Goal: Navigation & Orientation: Find specific page/section

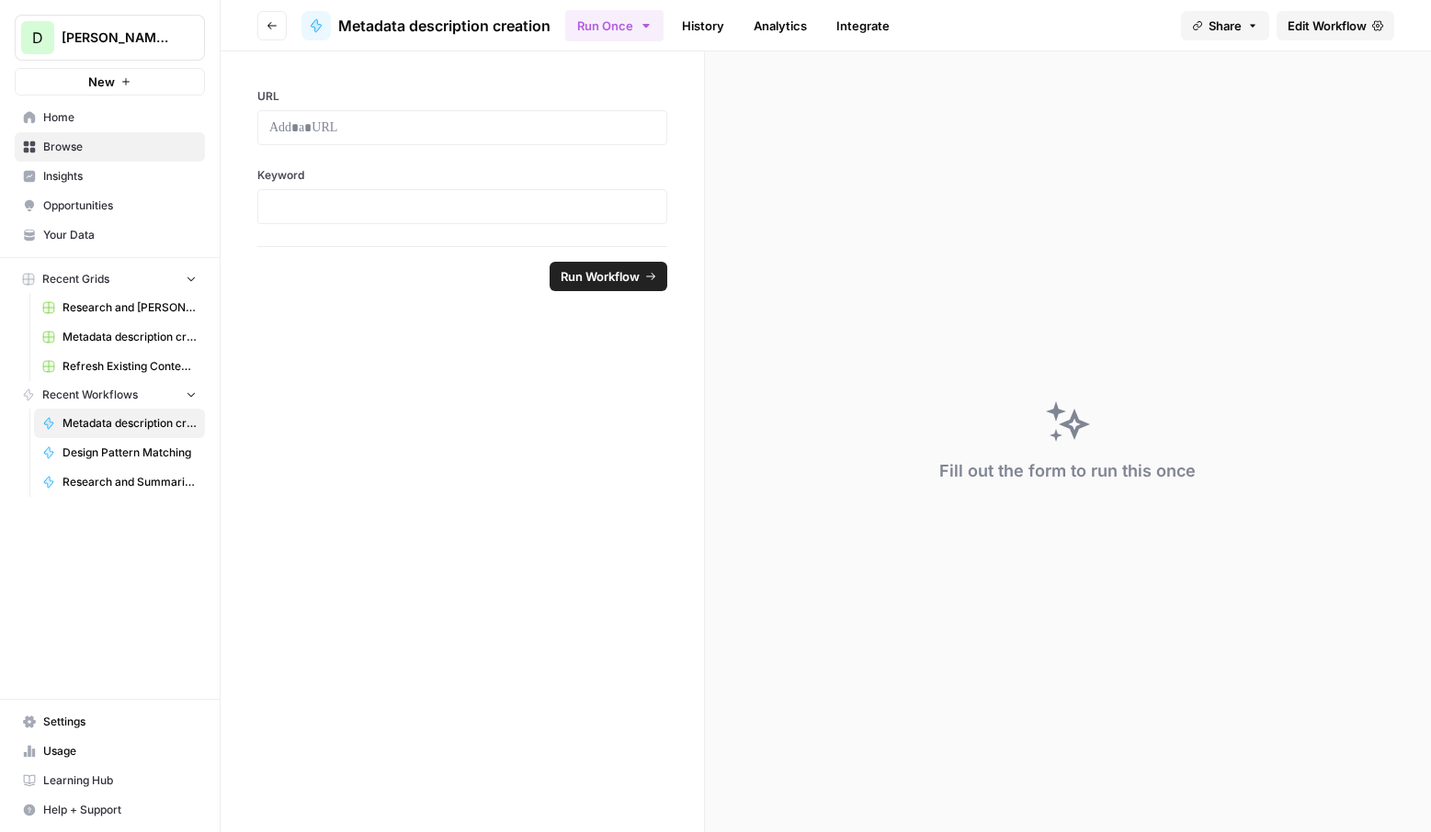
click at [89, 243] on link "Your Data" at bounding box center [110, 235] width 190 height 29
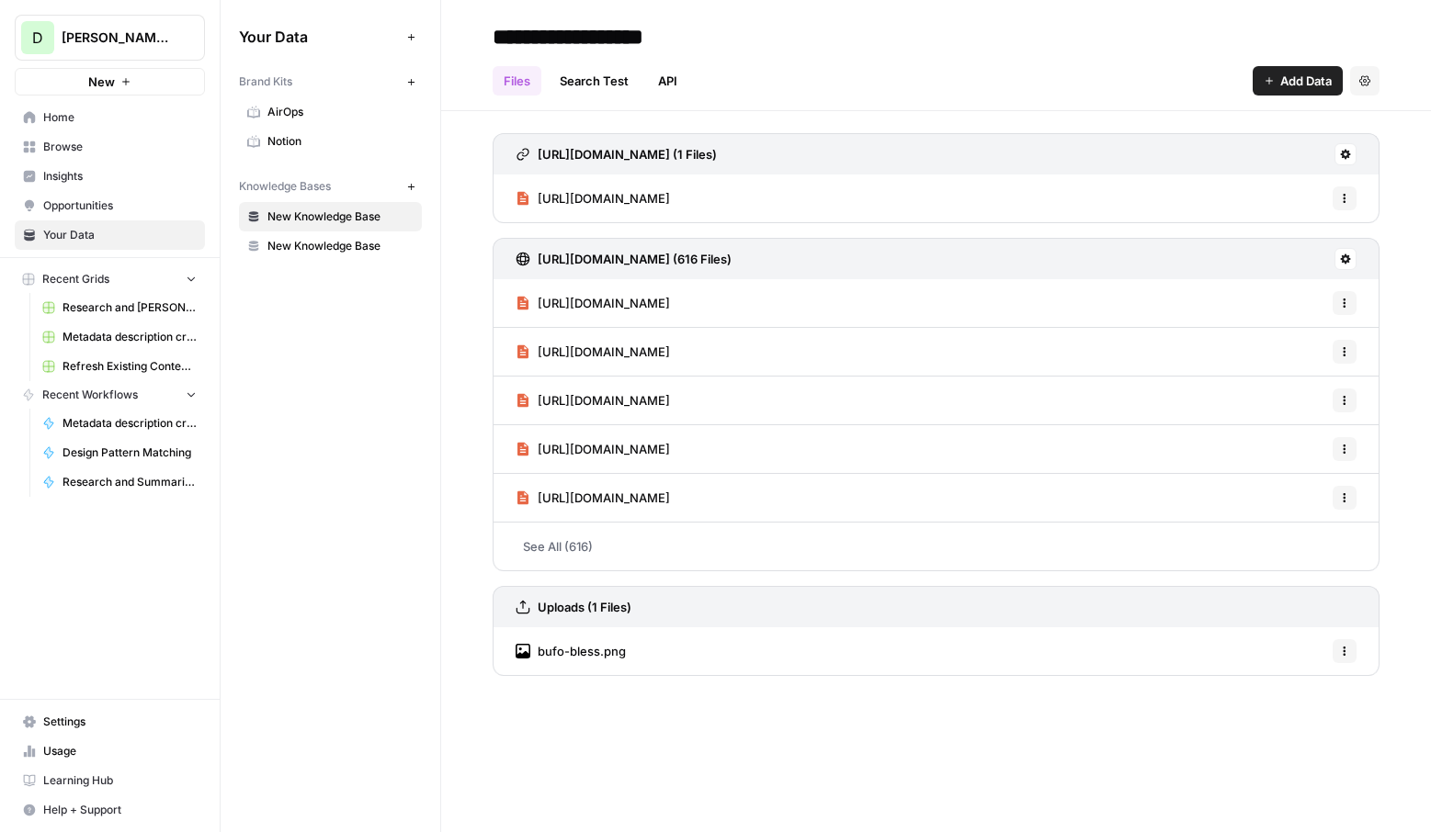
click at [381, 153] on link "Notion" at bounding box center [330, 141] width 183 height 29
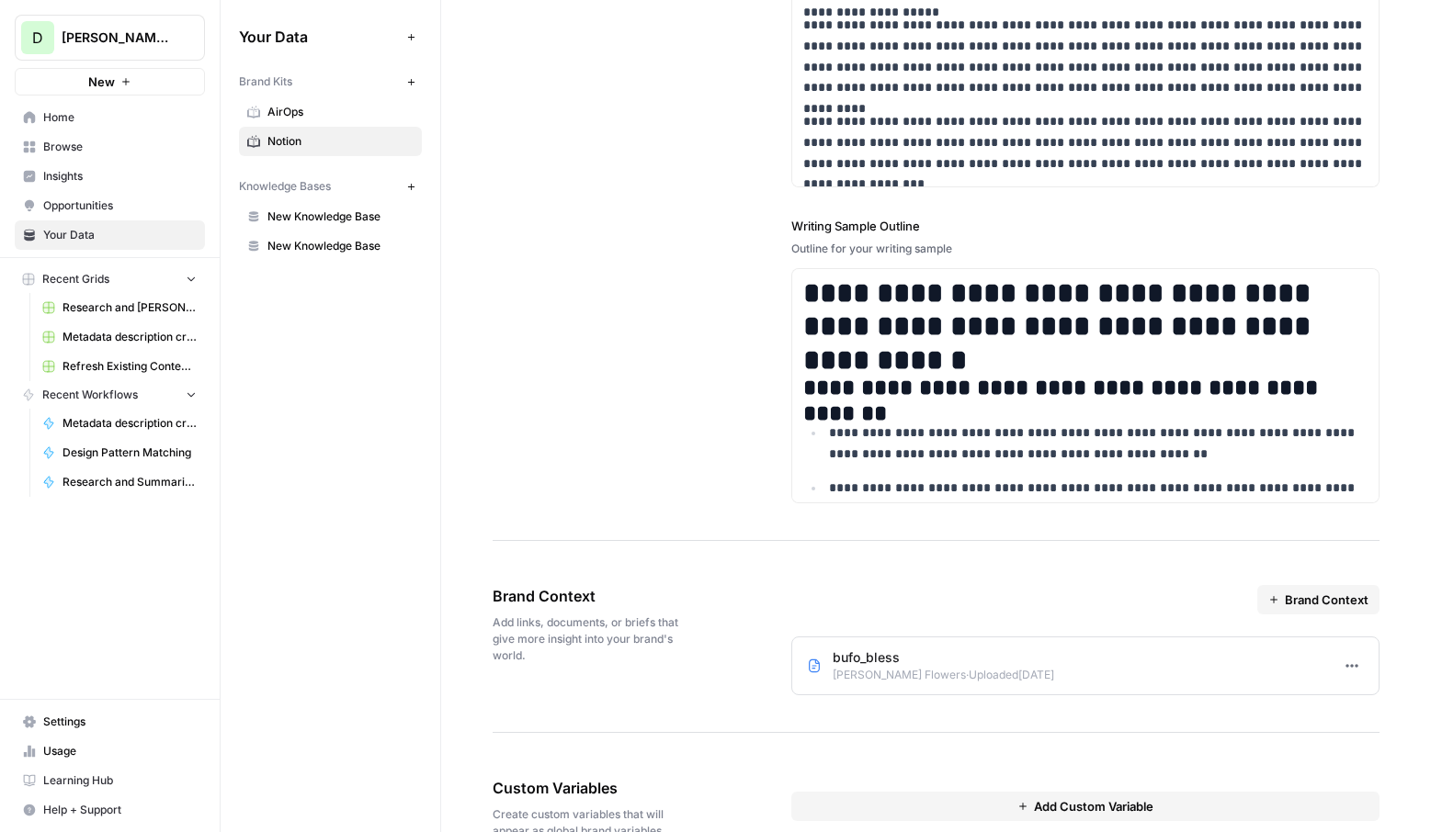
scroll to position [2641, 0]
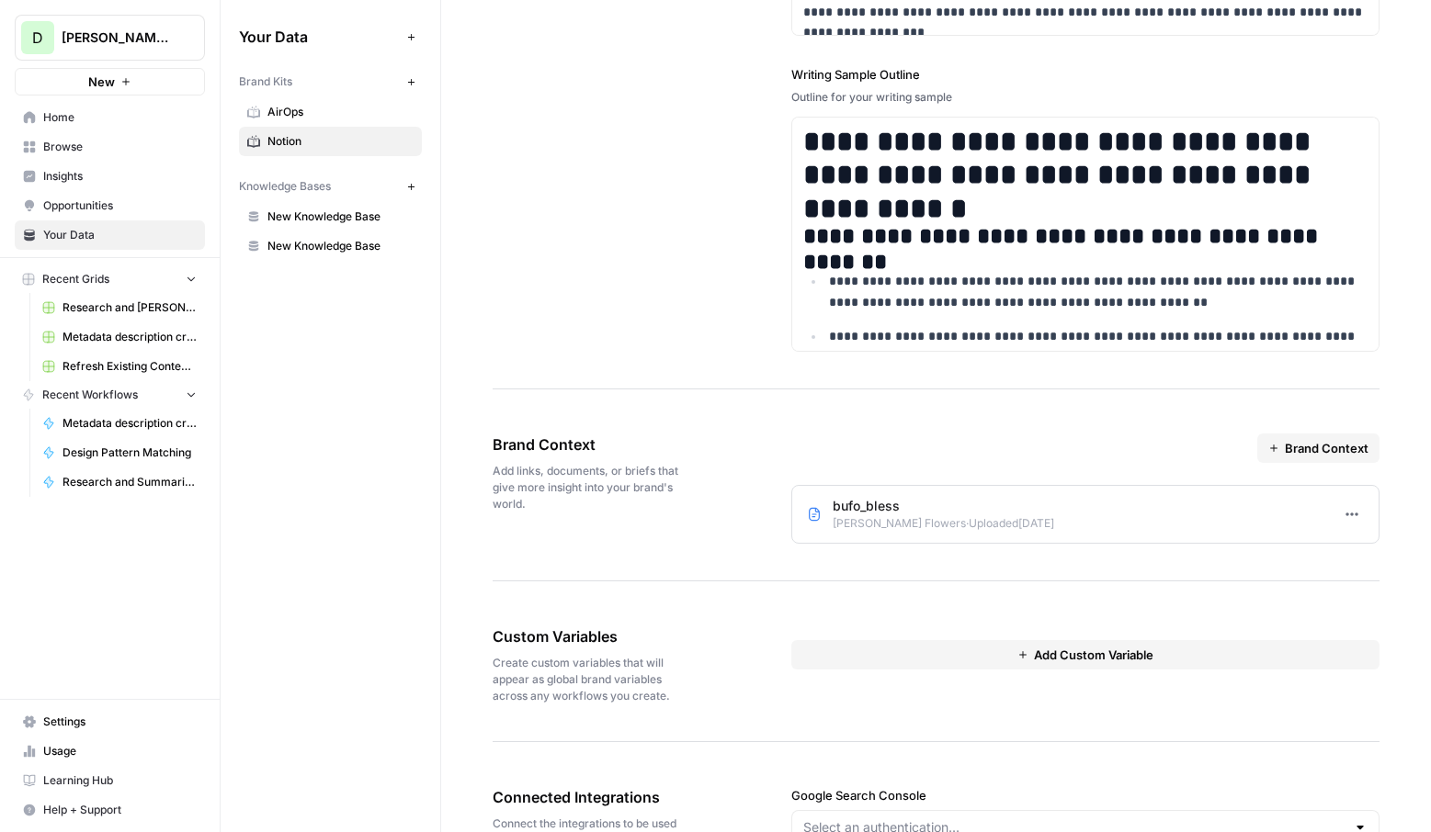
click at [1350, 459] on button "Brand Context" at bounding box center [1318, 448] width 122 height 29
click at [1332, 516] on span "Upload File" at bounding box center [1325, 517] width 63 height 18
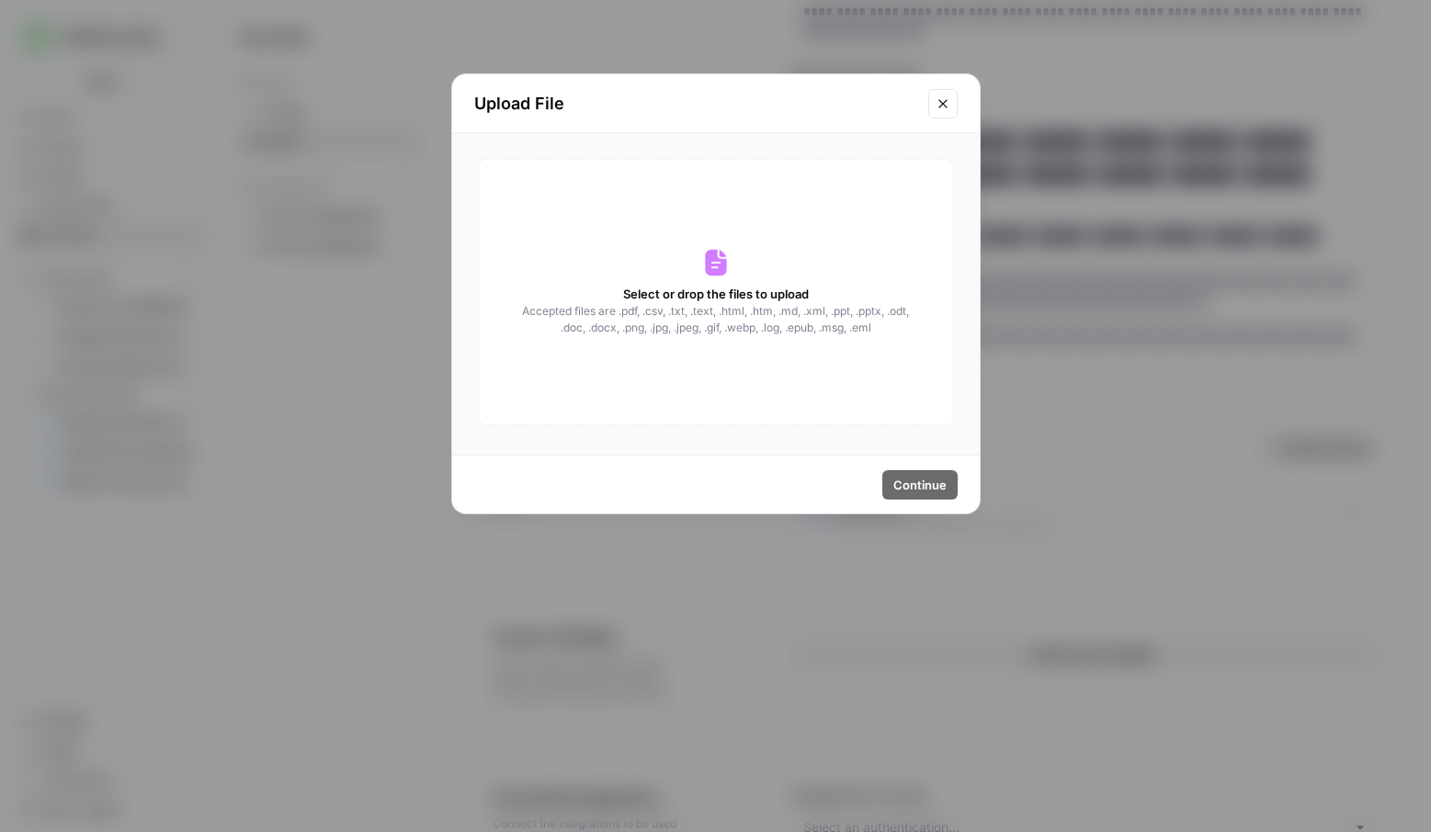
click at [948, 89] on button "Close modal" at bounding box center [942, 103] width 29 height 29
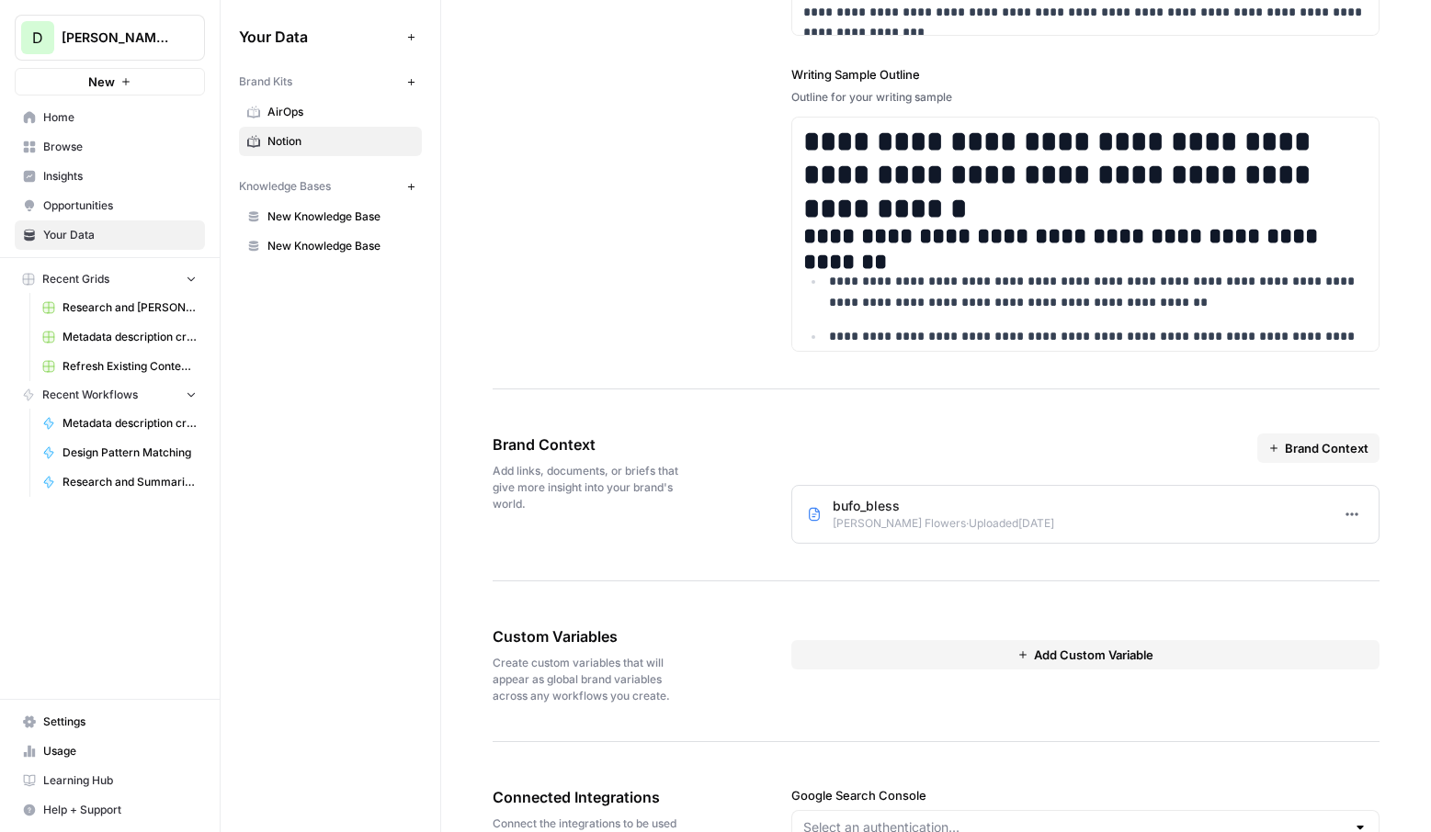
scroll to position [2778, 0]
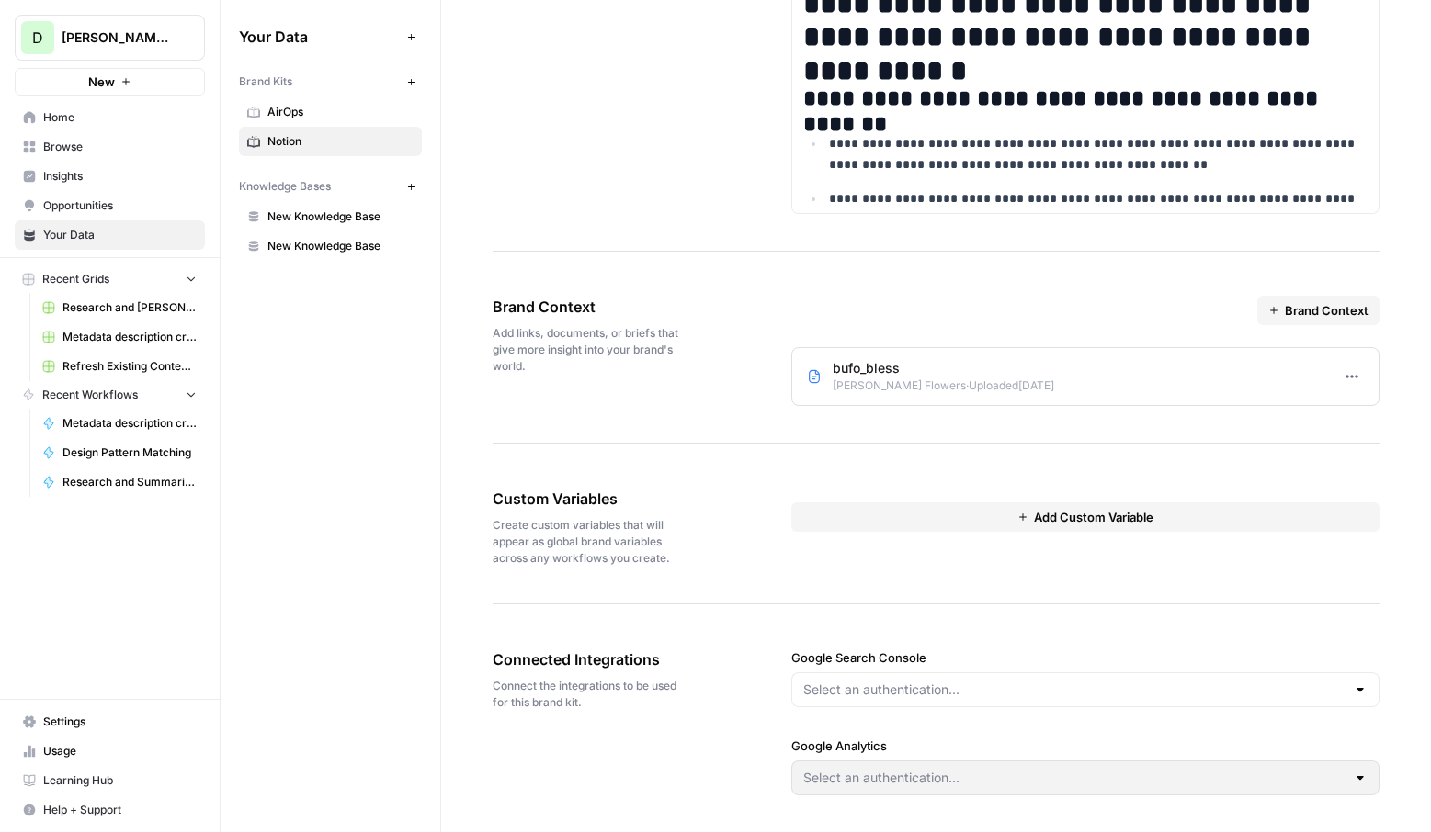
click at [1068, 523] on span "Add Custom Variable" at bounding box center [1093, 517] width 119 height 18
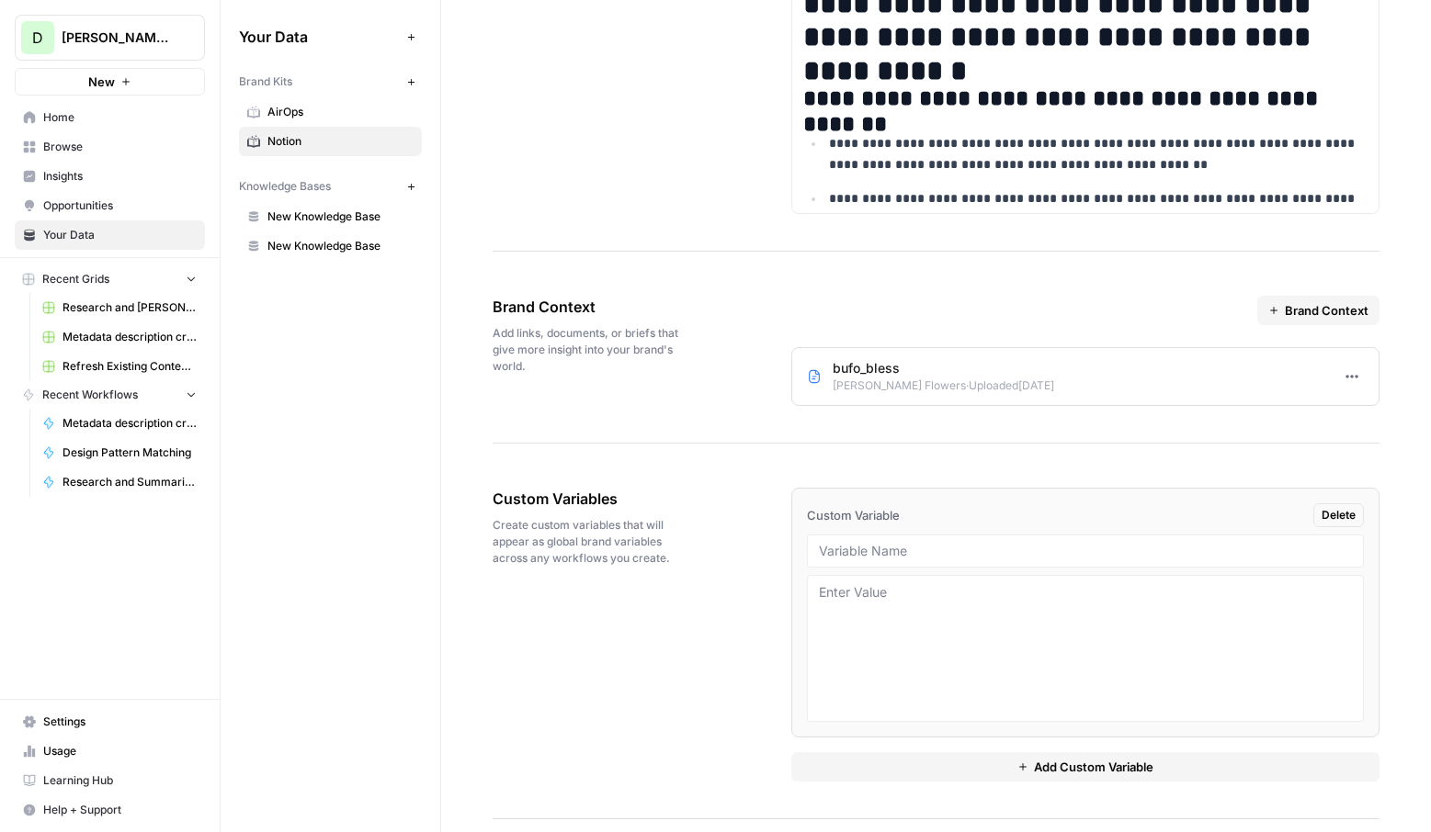
click at [1344, 525] on button "Delete" at bounding box center [1338, 515] width 51 height 24
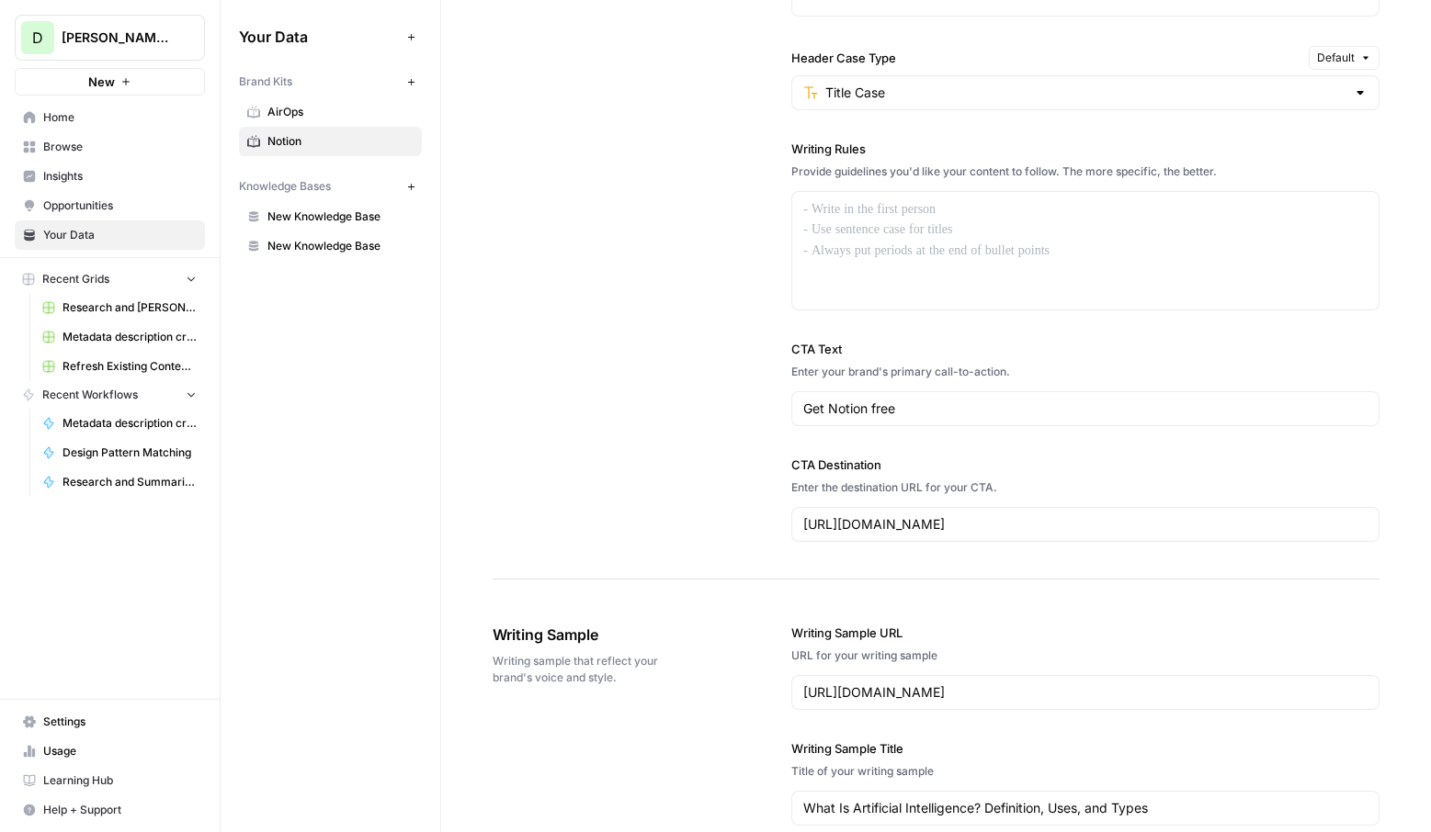
scroll to position [1239, 0]
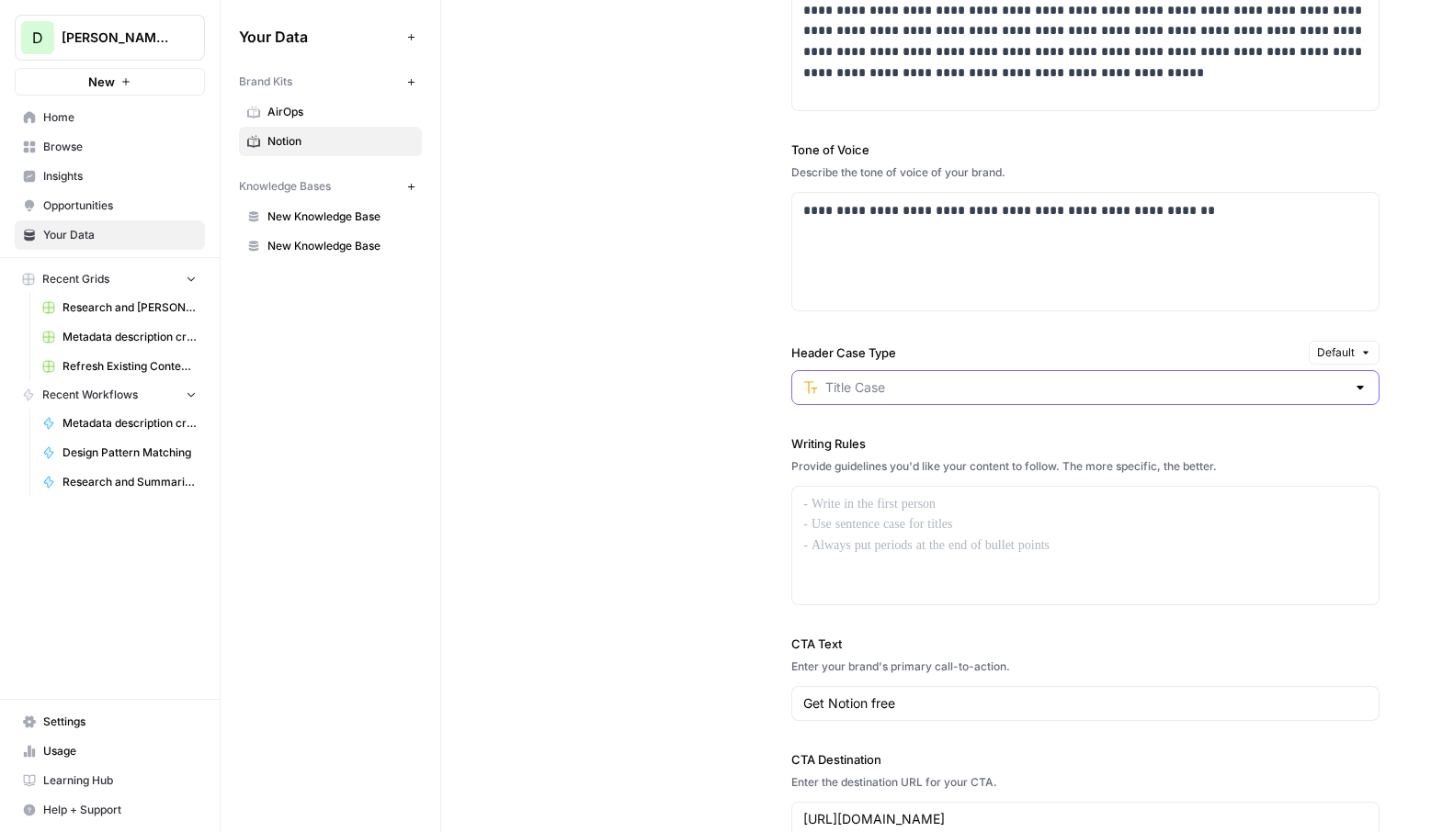
click at [1188, 395] on input "Header Case Type" at bounding box center [1085, 388] width 520 height 18
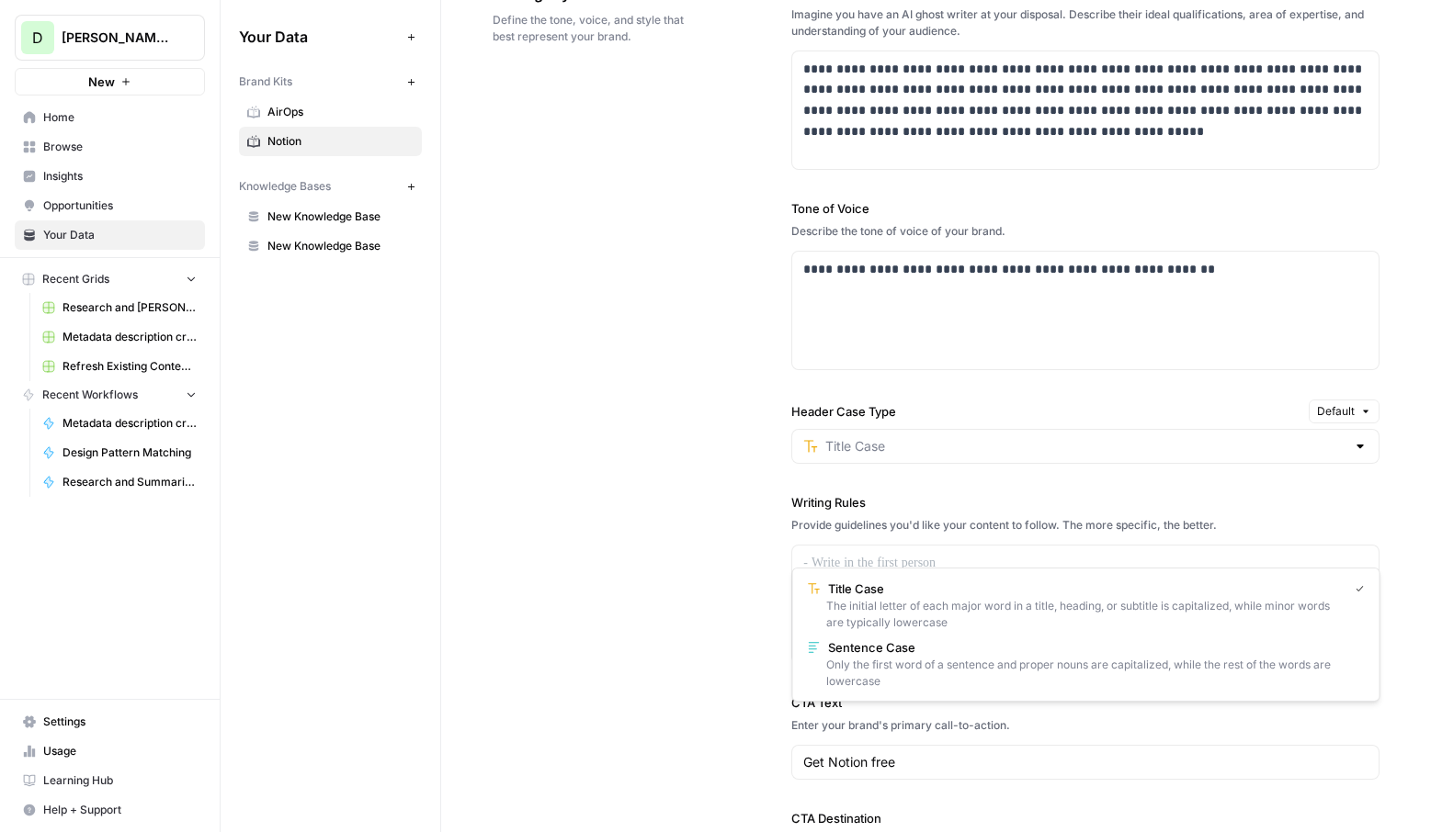
scroll to position [1259, 0]
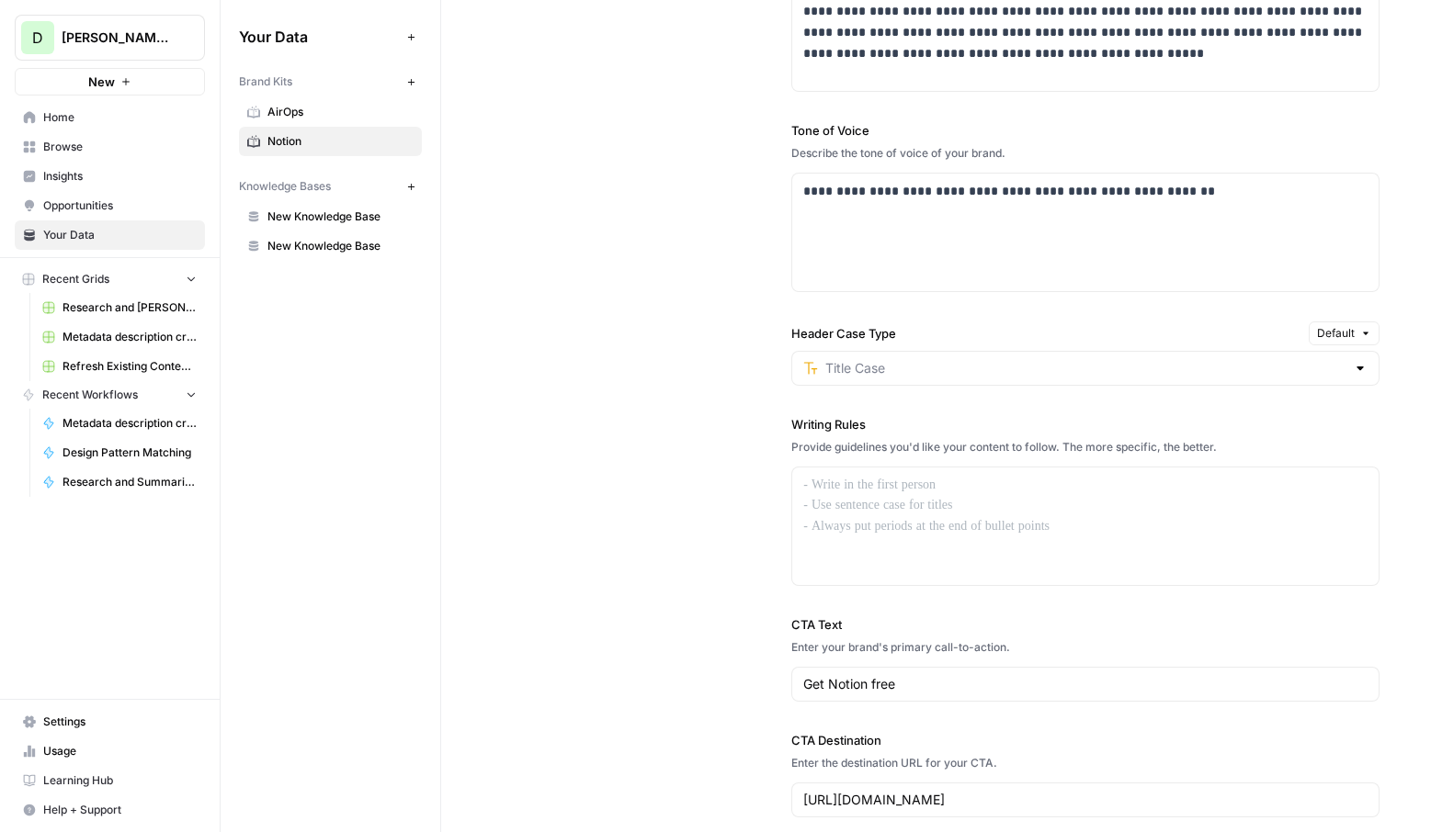
click at [716, 274] on div "**********" at bounding box center [935, 362] width 887 height 988
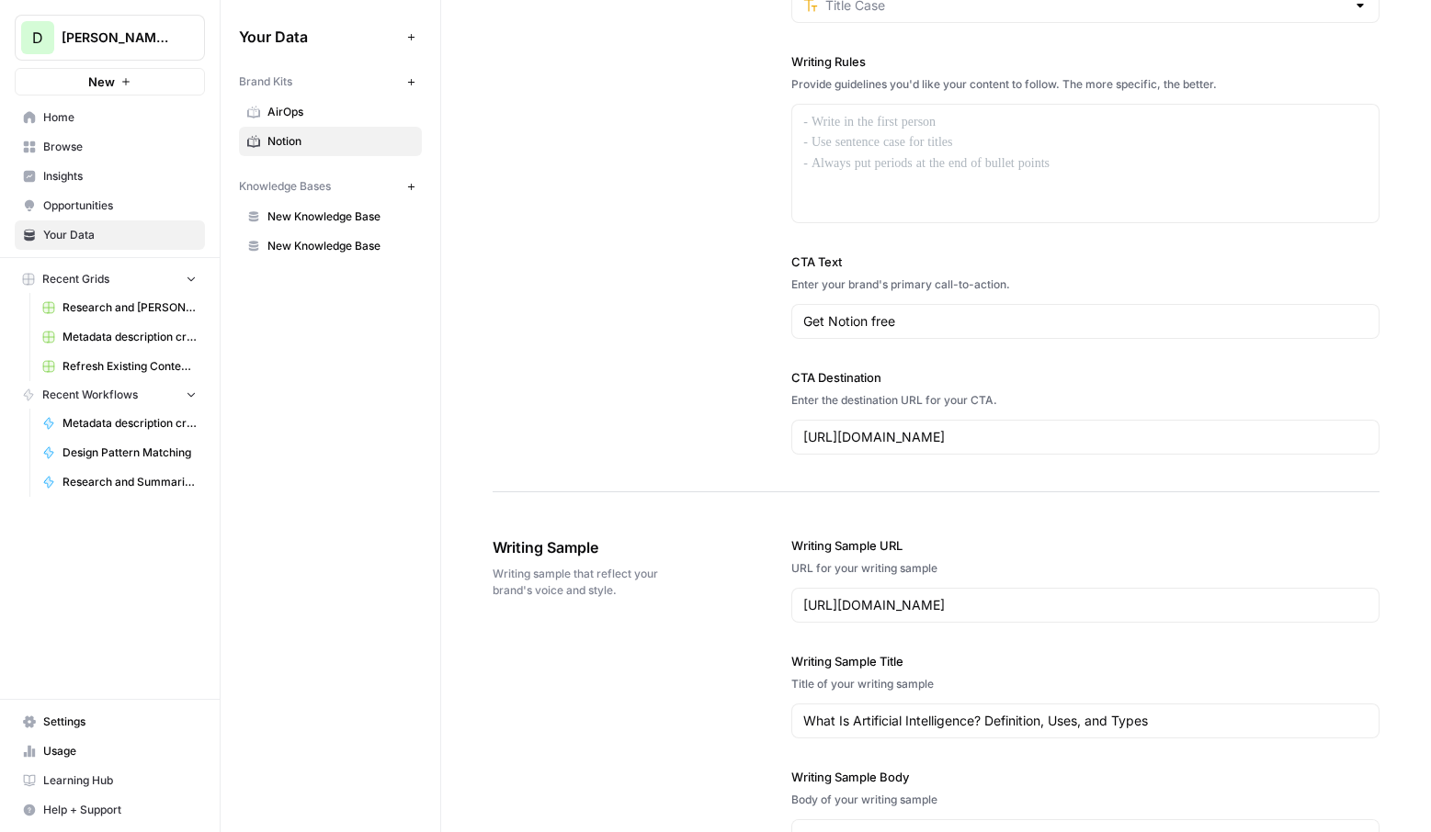
scroll to position [1659, 0]
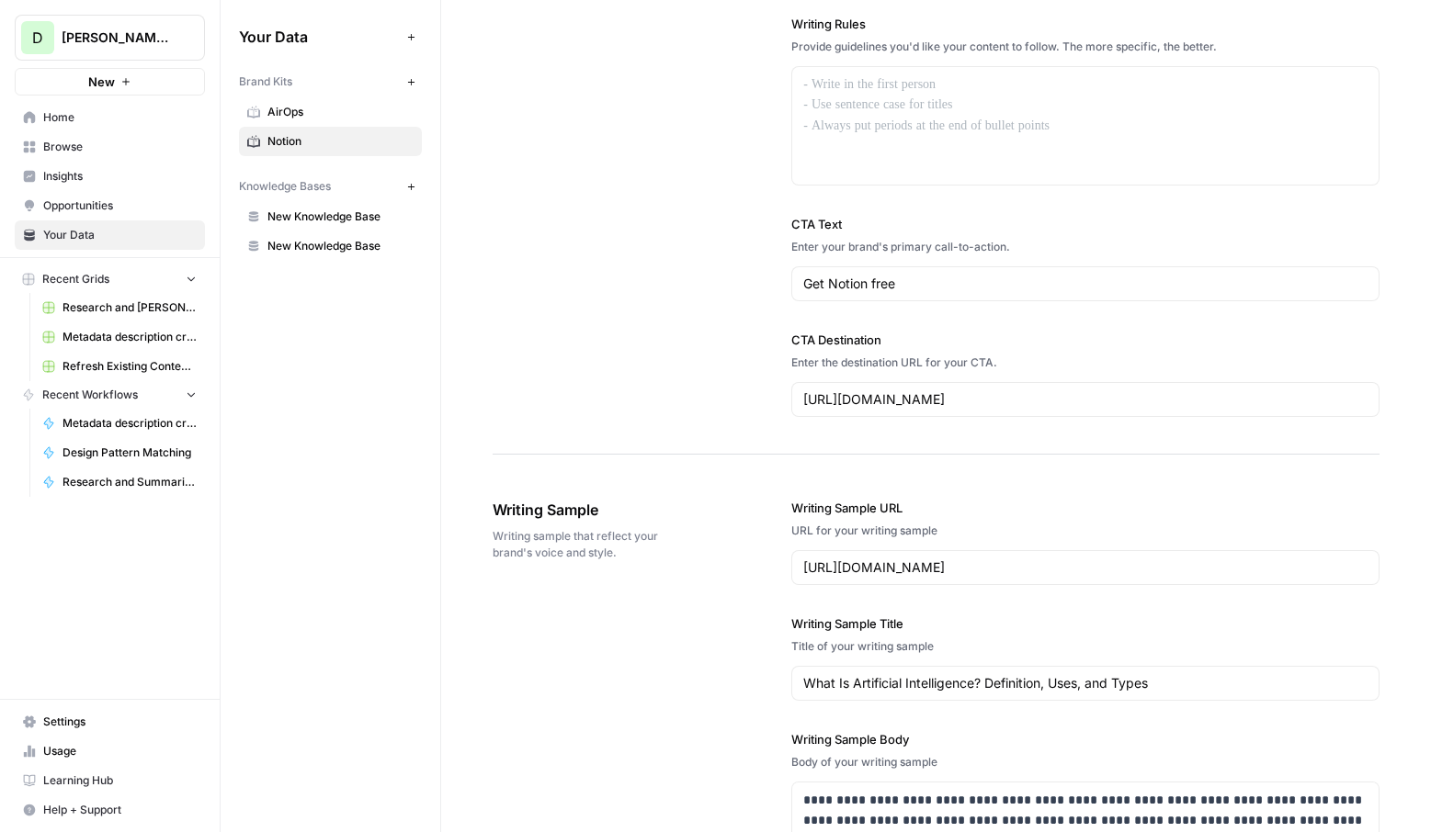
click at [900, 299] on div "Get Notion free" at bounding box center [1085, 283] width 588 height 35
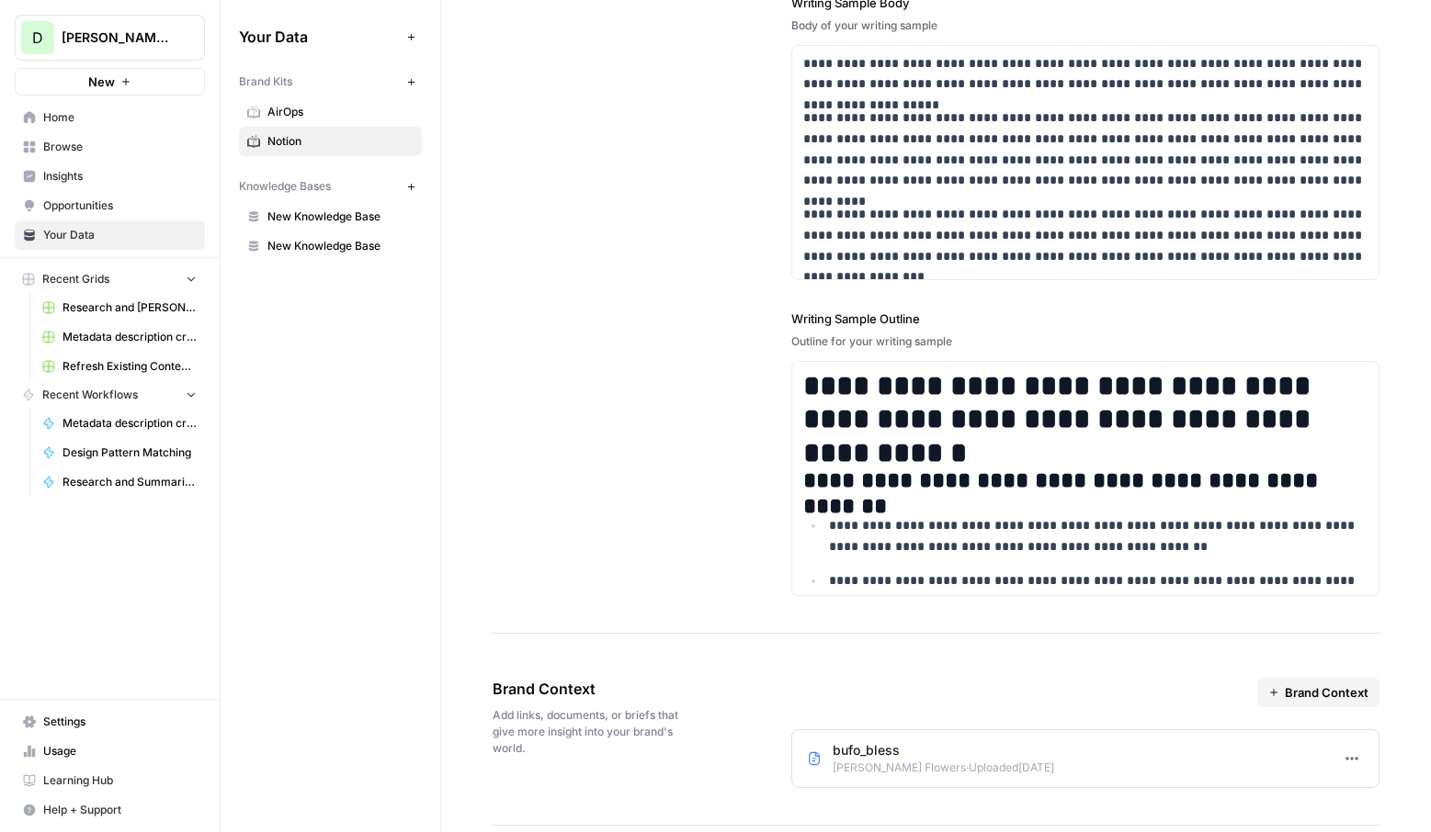
scroll to position [2778, 0]
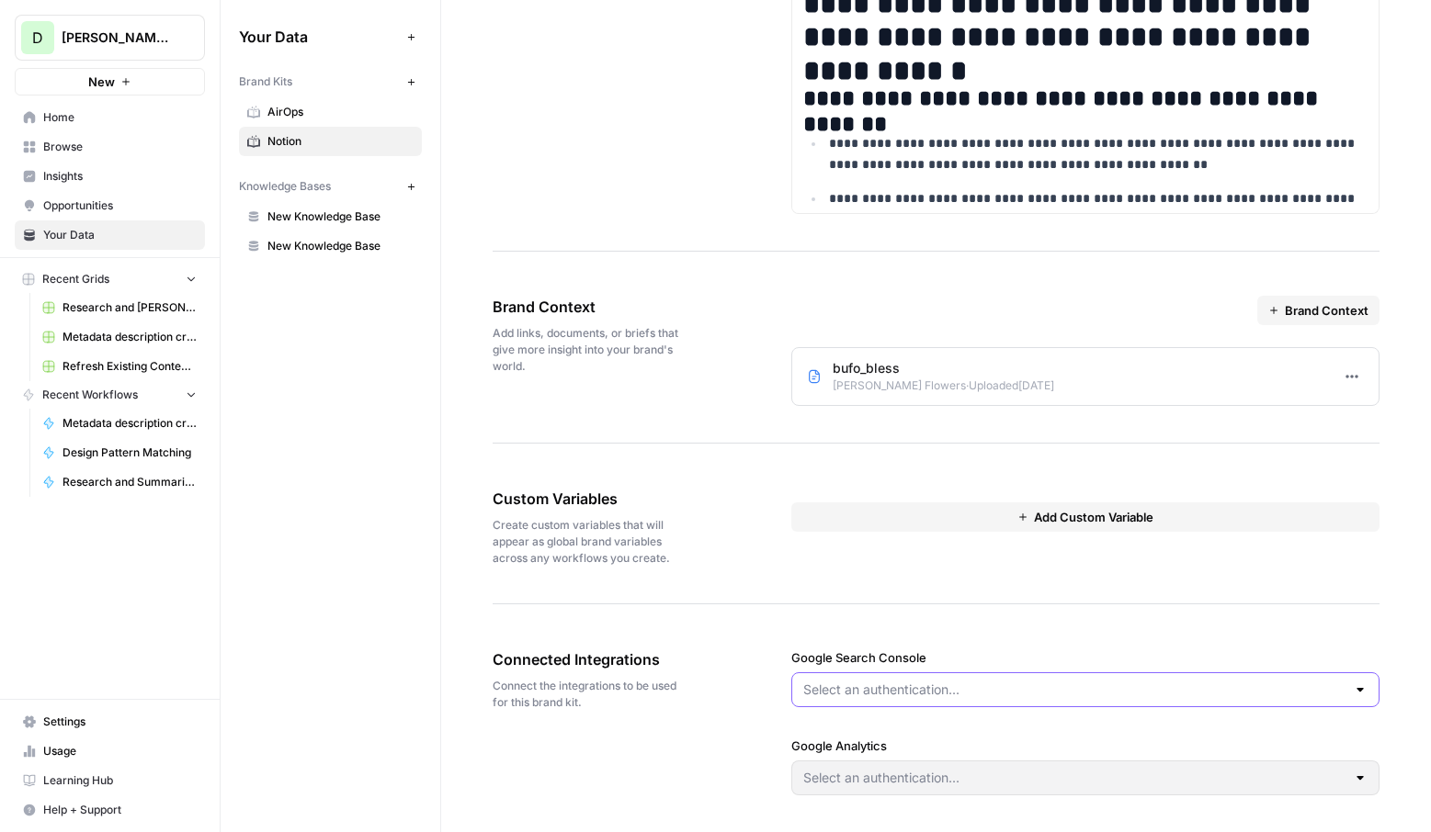
click at [983, 695] on input "Google Search Console" at bounding box center [1074, 690] width 542 height 18
click at [791, 729] on div "Google Search Console Google Analytics" at bounding box center [1085, 722] width 588 height 221
click at [968, 789] on div at bounding box center [1085, 778] width 588 height 35
click at [293, 89] on div "Brand Kits" at bounding box center [319, 82] width 161 height 17
click at [291, 126] on link "AirOps" at bounding box center [330, 111] width 183 height 29
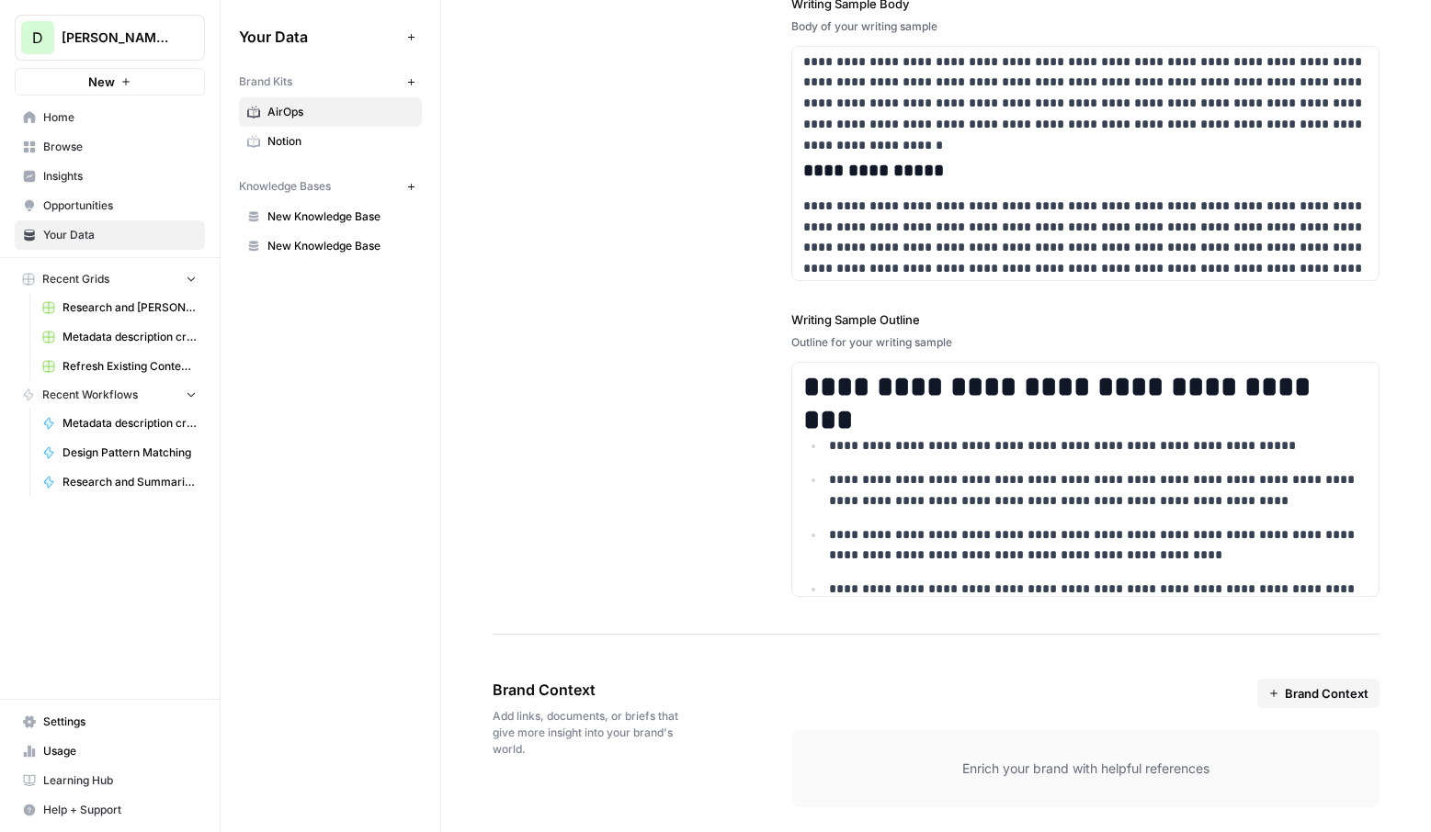
scroll to position [2797, 0]
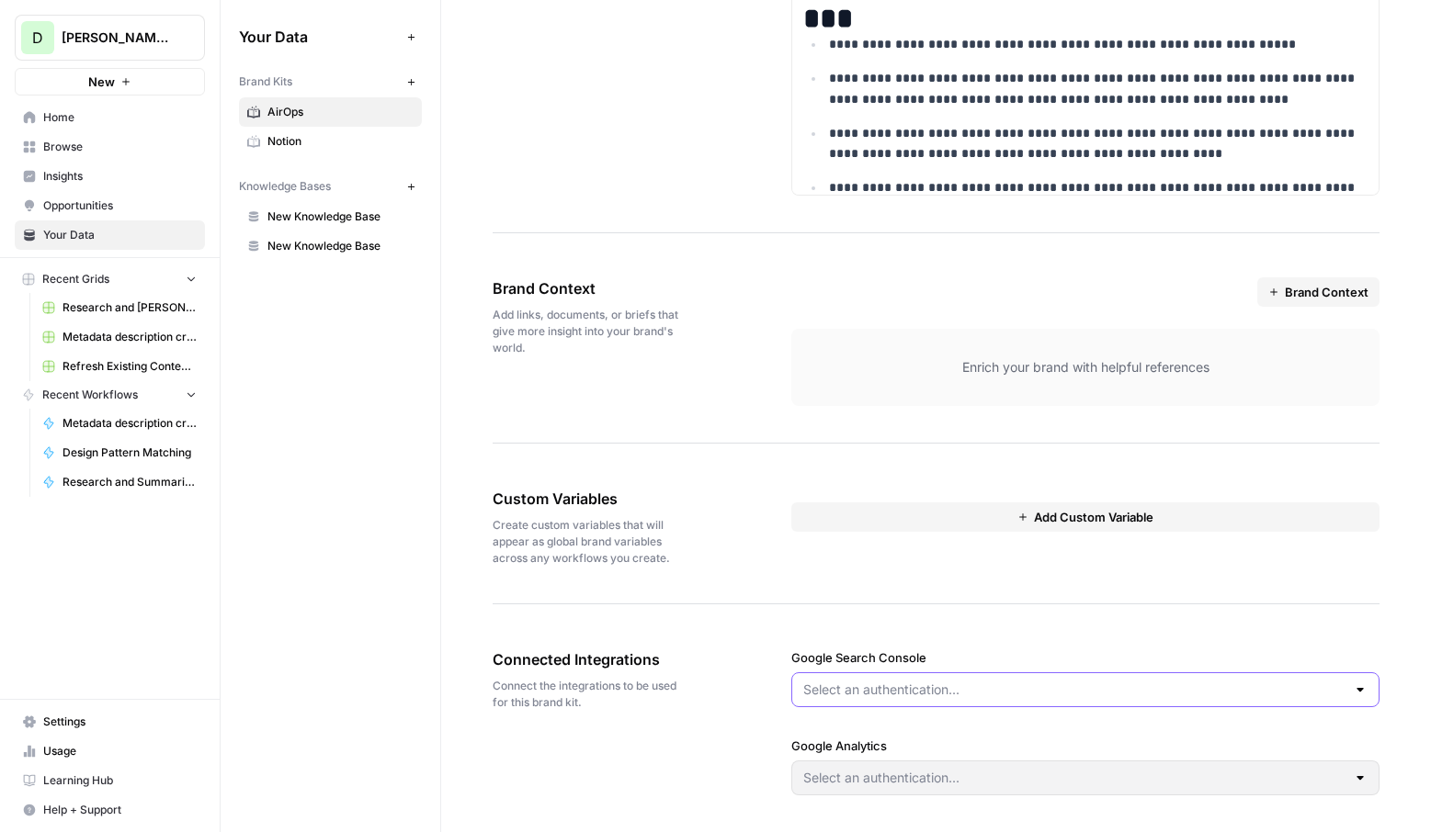
click at [918, 683] on input "Google Search Console" at bounding box center [1074, 690] width 542 height 18
drag, startPoint x: 1013, startPoint y: 622, endPoint x: 1065, endPoint y: 577, distance: 69.1
click at [1014, 620] on div "Google Search Console Google Analytics" at bounding box center [1085, 722] width 588 height 221
click at [1341, 293] on span "Brand Context" at bounding box center [1326, 292] width 84 height 18
click at [153, 25] on button "D [PERSON_NAME] test" at bounding box center [110, 38] width 190 height 46
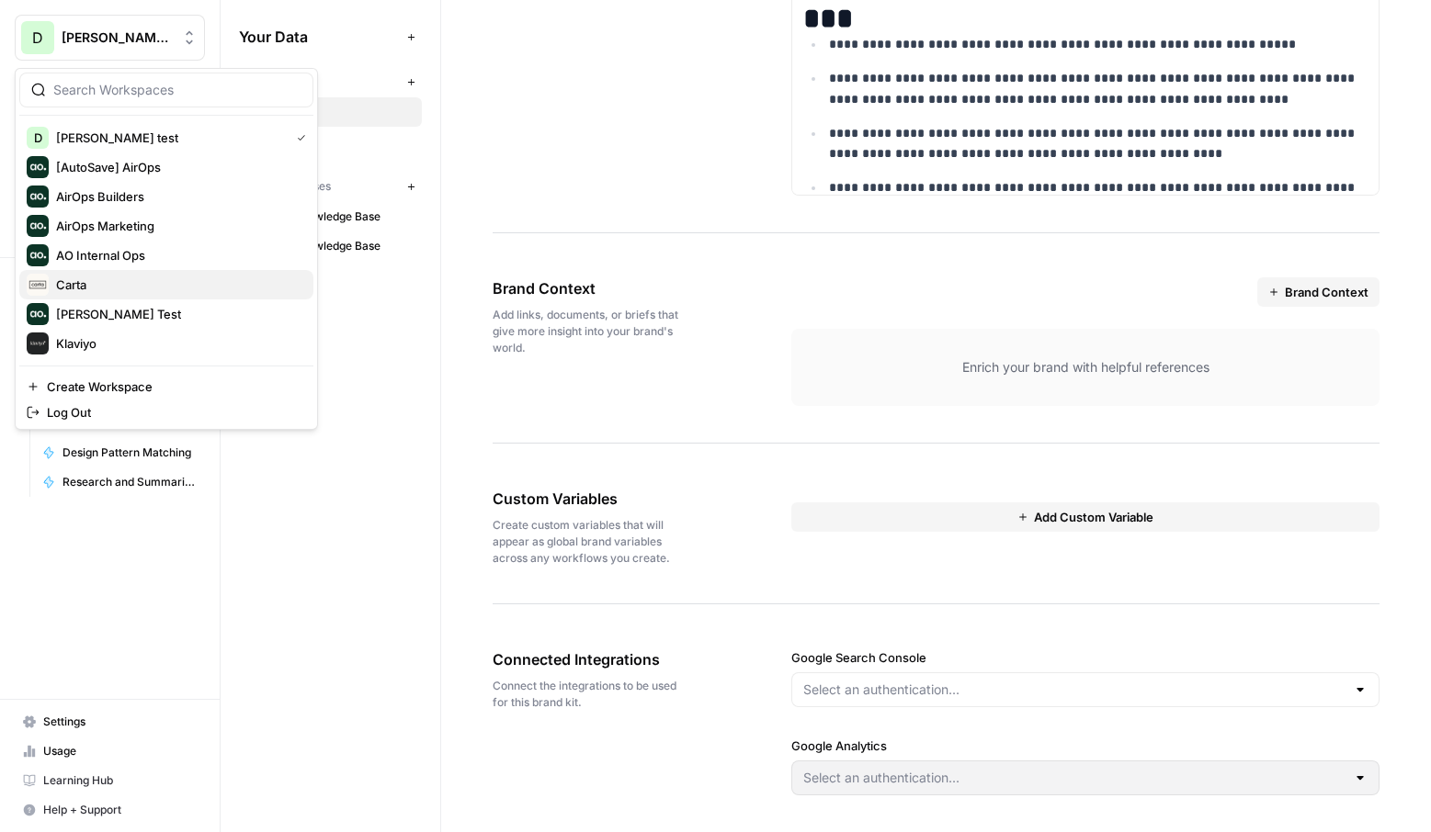
click at [102, 278] on div "Carta" at bounding box center [166, 285] width 279 height 22
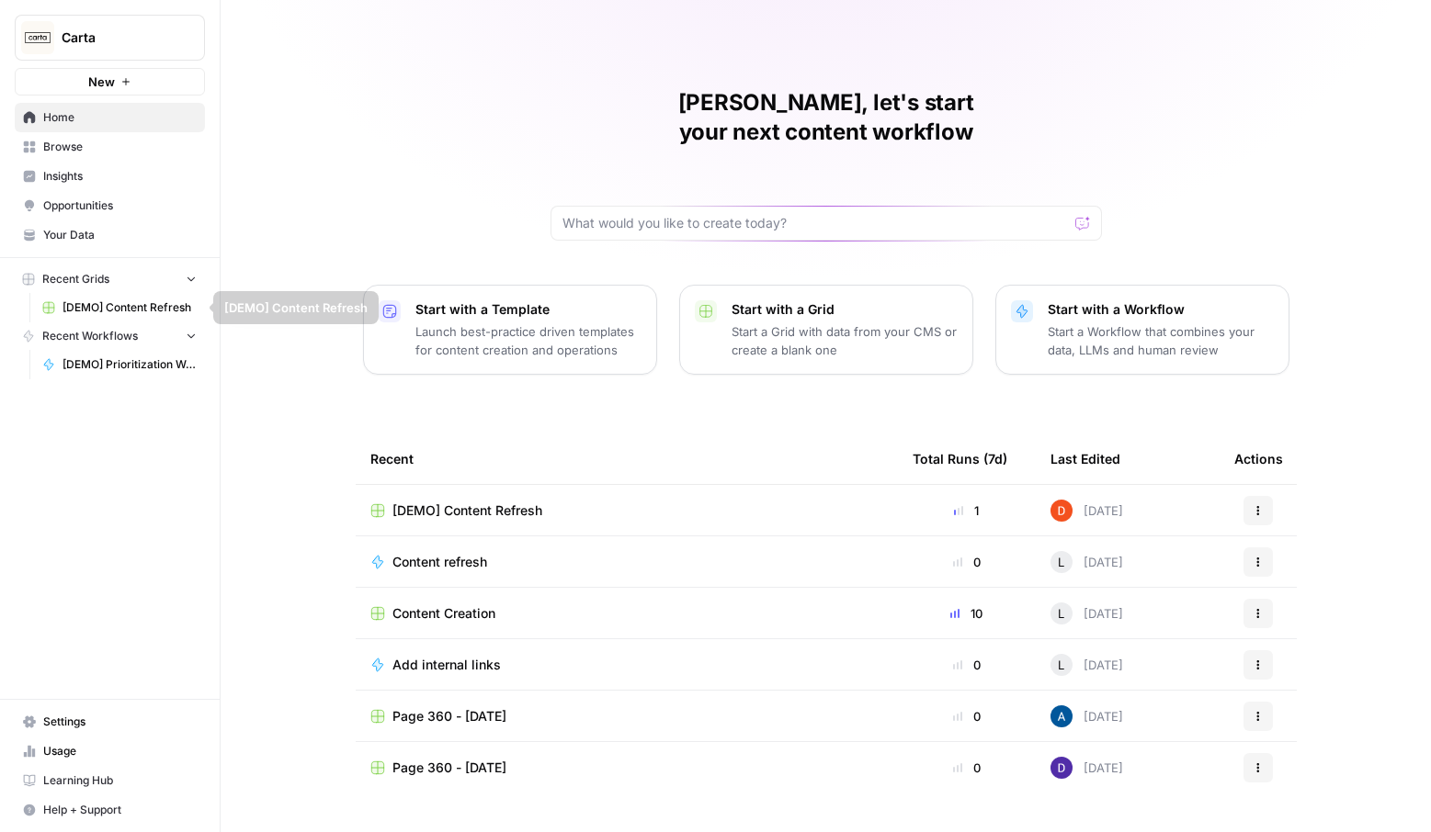
click at [85, 246] on link "Your Data" at bounding box center [110, 235] width 190 height 29
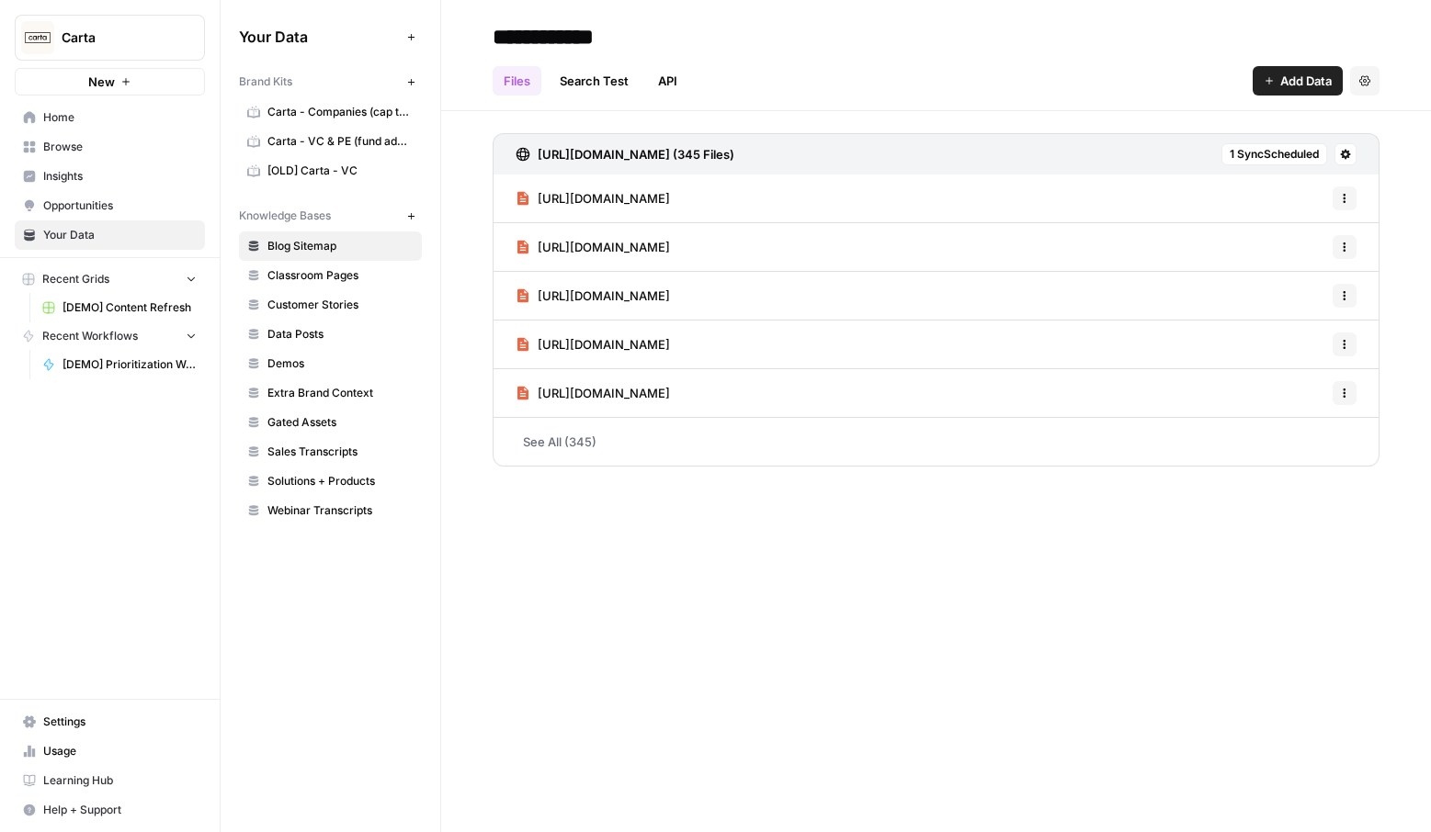
click at [301, 112] on span "Carta - Companies (cap table)" at bounding box center [340, 112] width 146 height 17
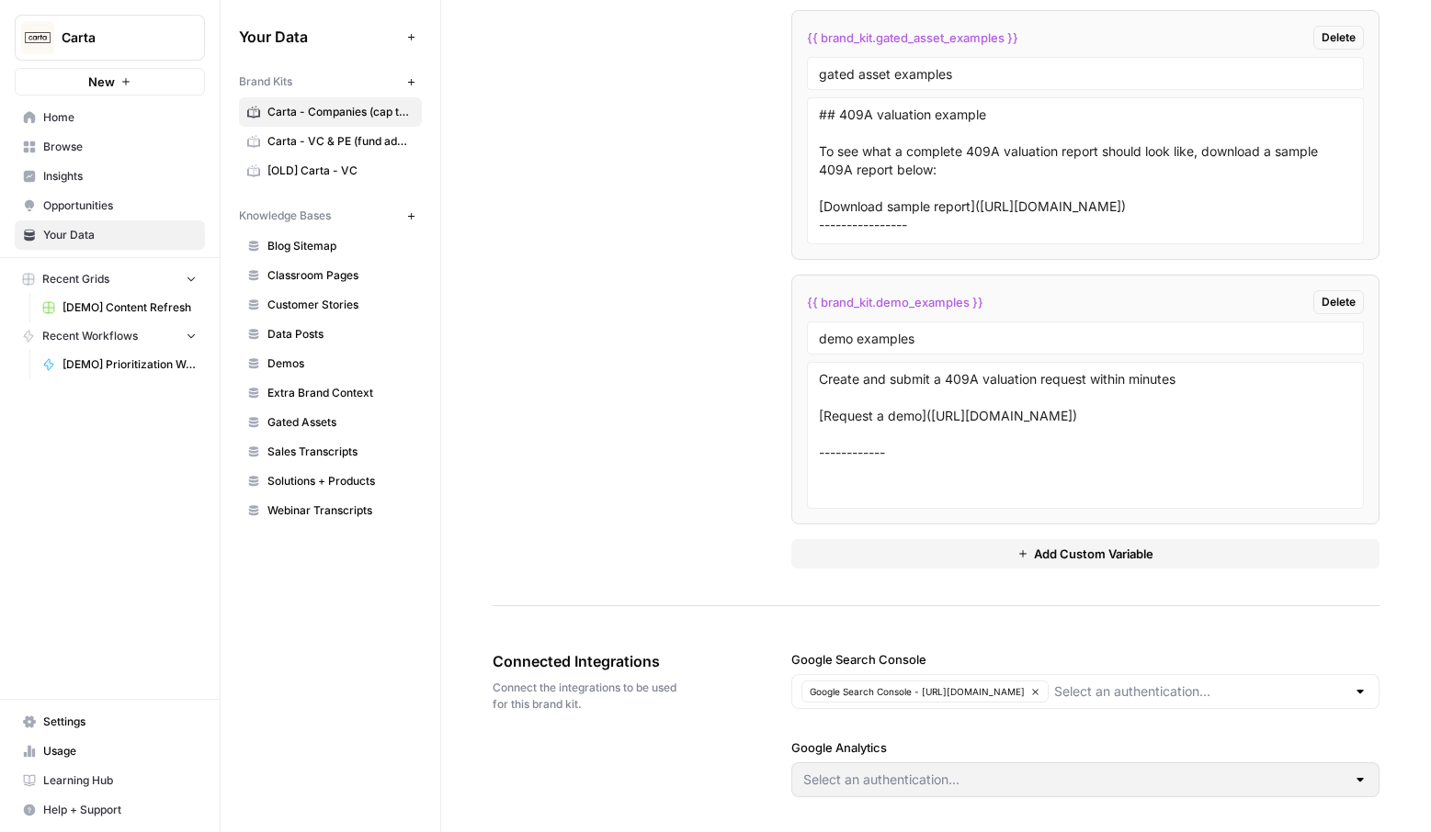
scroll to position [4712, 0]
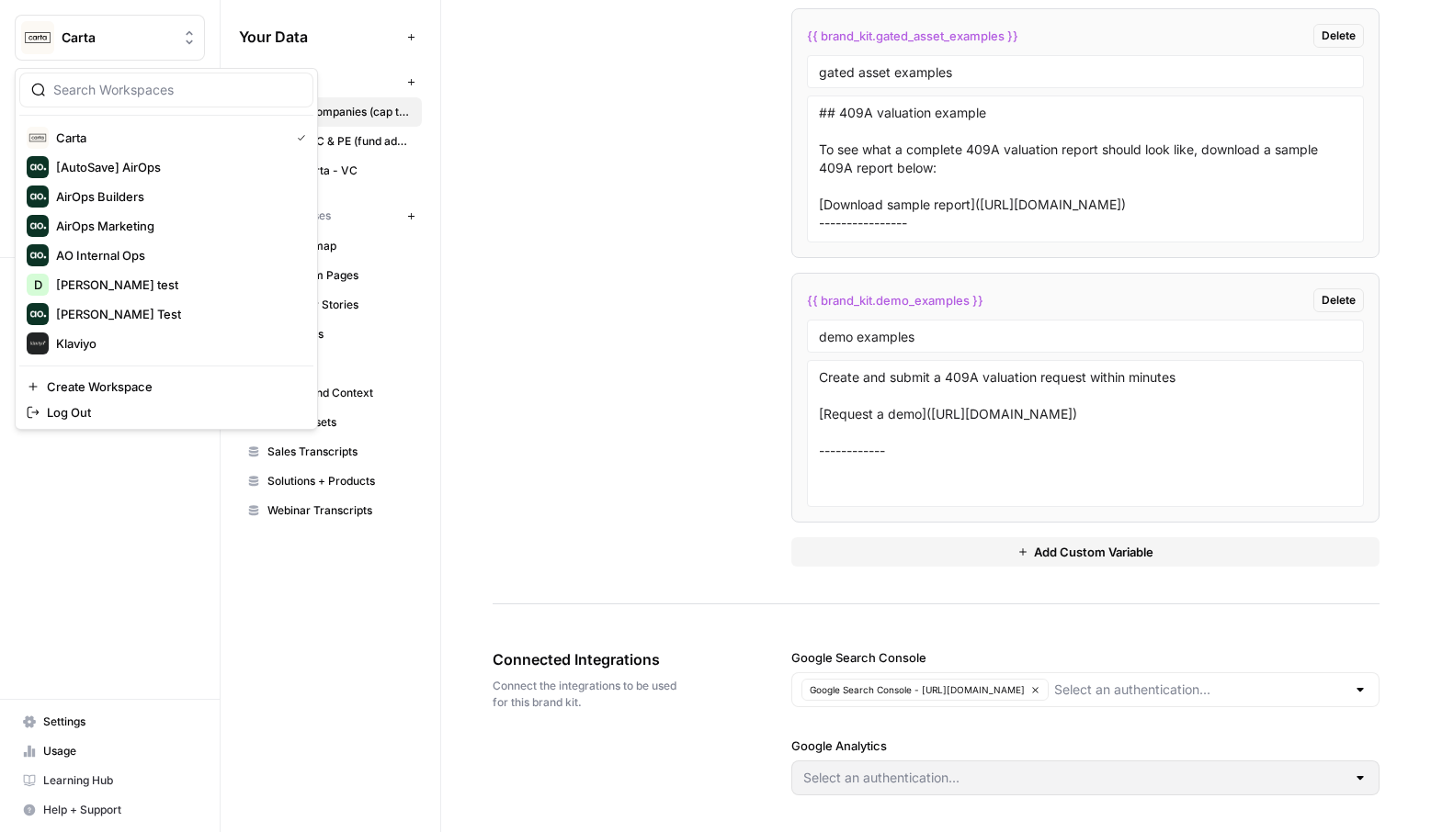
click at [87, 44] on span "Carta" at bounding box center [117, 37] width 111 height 18
click at [121, 277] on div "D [PERSON_NAME] test" at bounding box center [166, 285] width 279 height 22
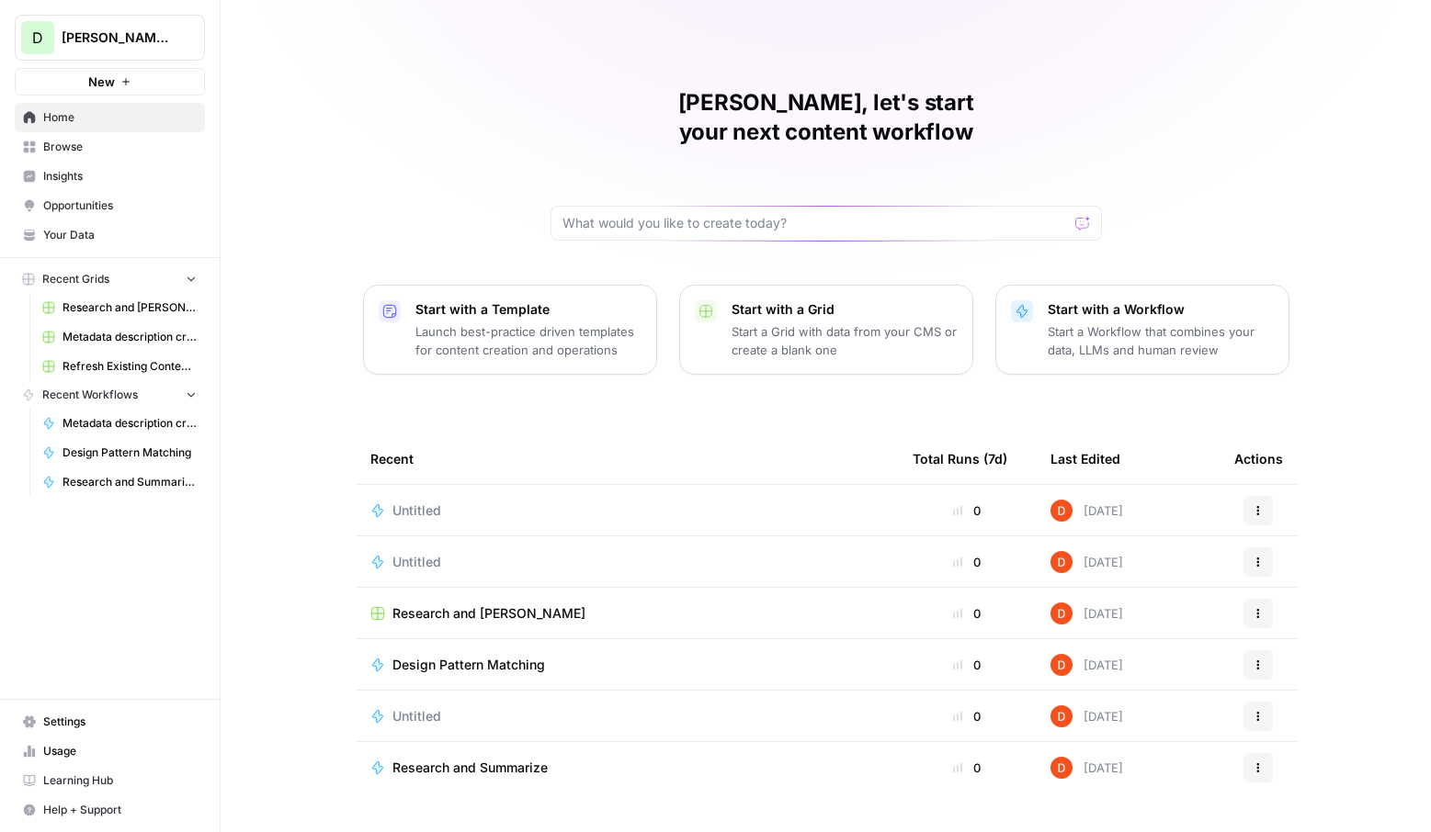
click at [141, 37] on span "David test" at bounding box center [117, 37] width 111 height 18
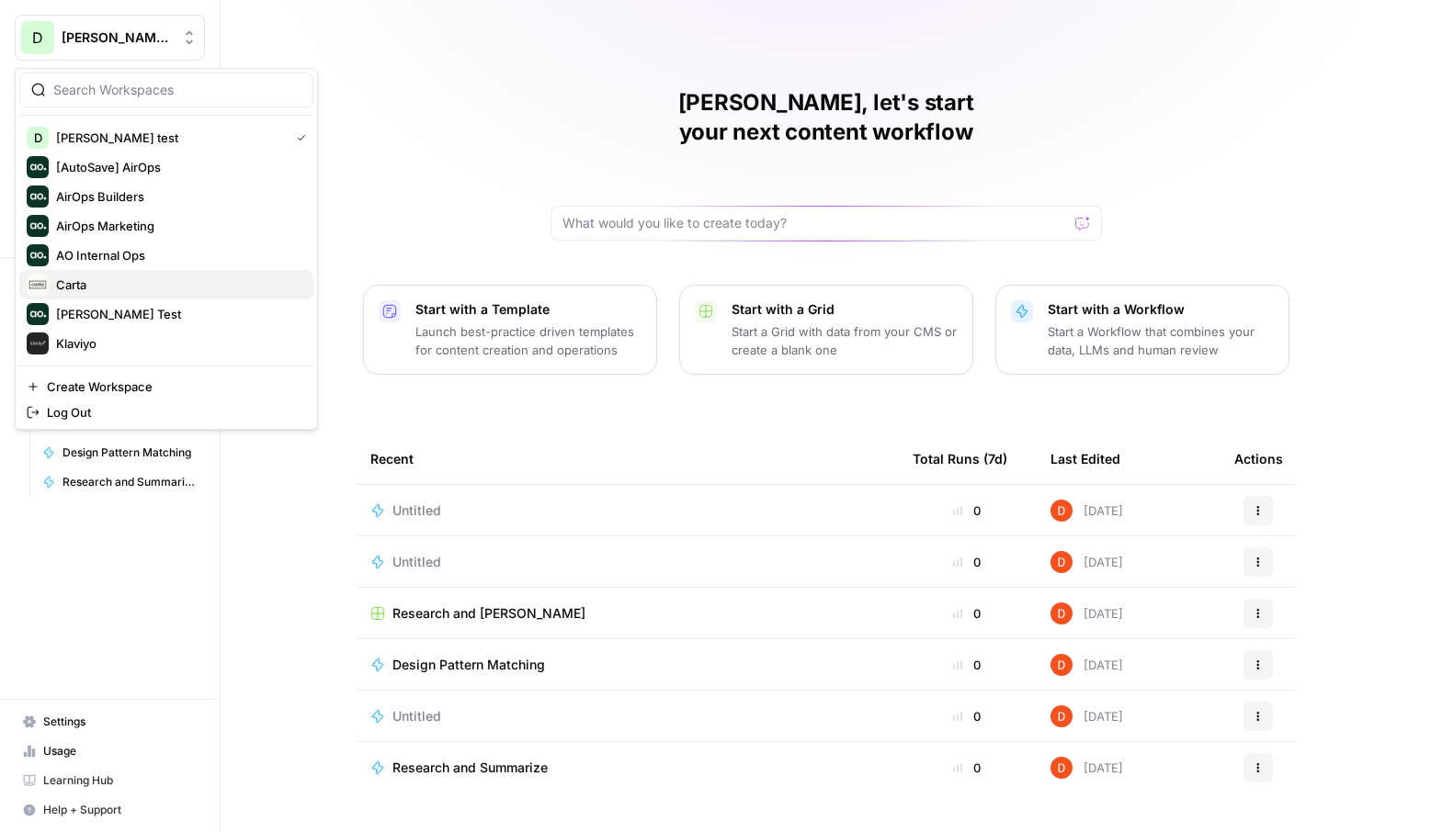
click at [114, 286] on div "Carta" at bounding box center [166, 285] width 279 height 22
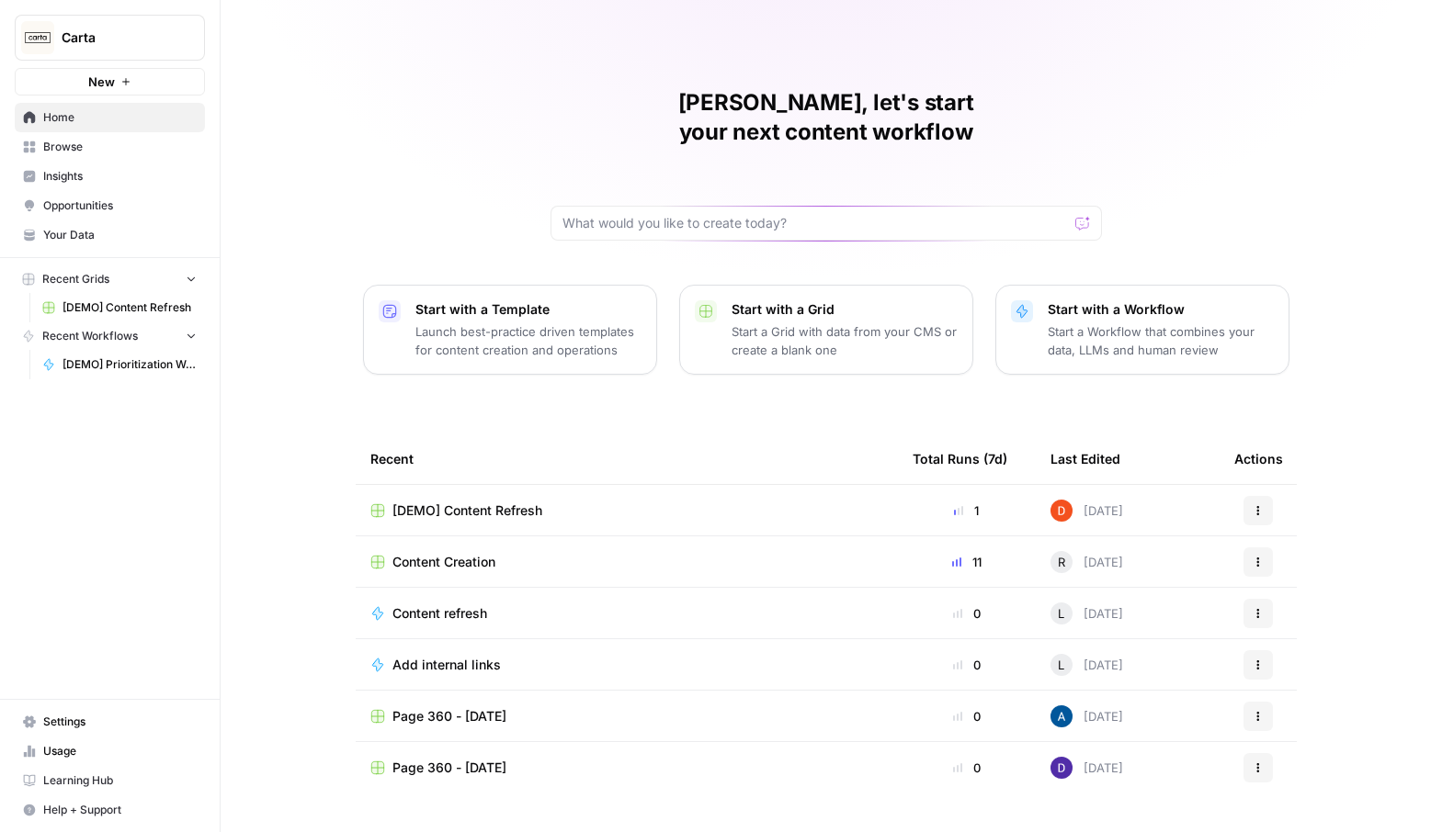
click at [58, 252] on nav "Home Browse Insights Opportunities Your Data" at bounding box center [110, 177] width 220 height 162
click at [62, 247] on link "Your Data" at bounding box center [110, 235] width 190 height 29
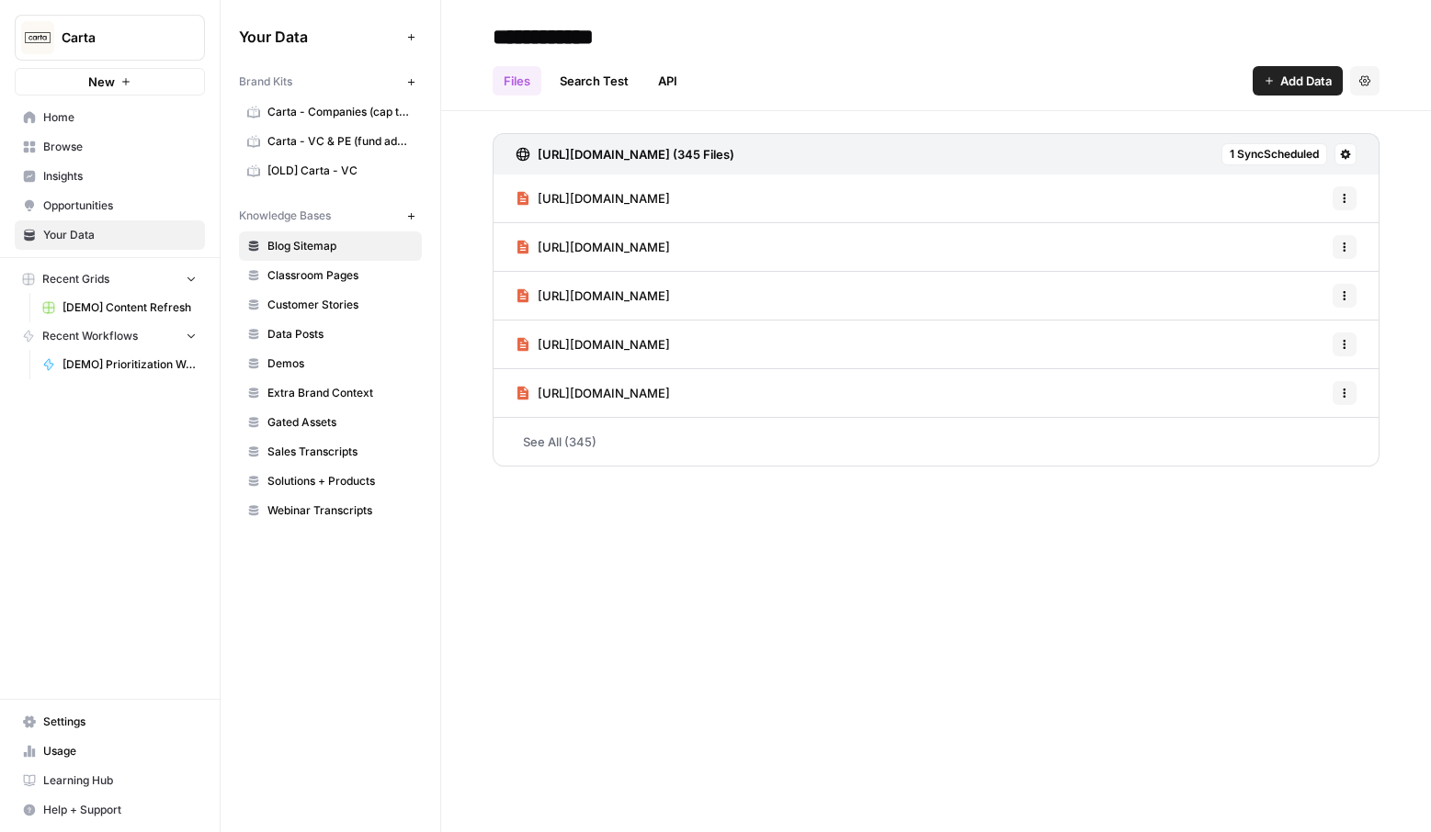
click at [331, 150] on link "Carta - VC & PE (fund admin)" at bounding box center [330, 141] width 183 height 29
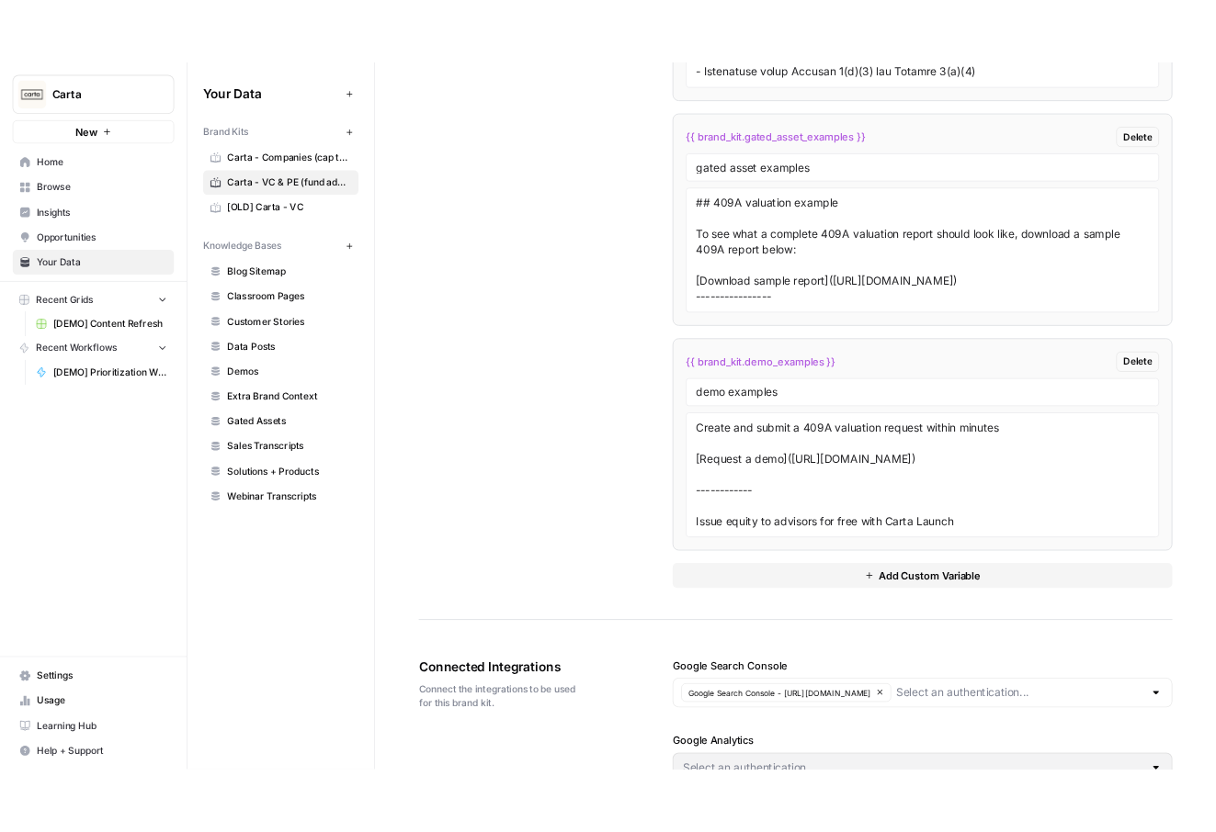
scroll to position [4821, 0]
